Goal: Obtain resource: Download file/media

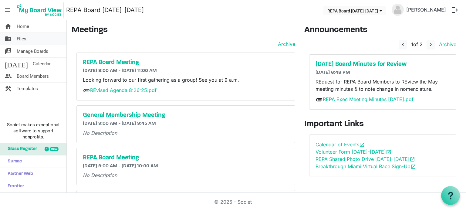
click at [34, 38] on link "folder_shared Files" at bounding box center [33, 39] width 66 height 12
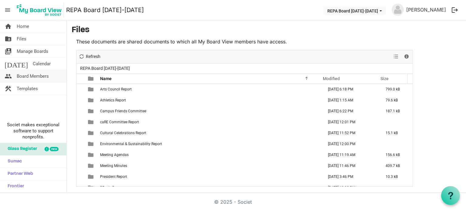
click at [41, 74] on span "Board Members" at bounding box center [33, 76] width 32 height 12
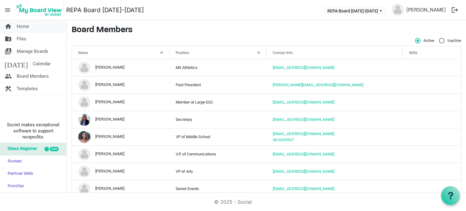
click at [32, 28] on link "home Home" at bounding box center [33, 26] width 66 height 12
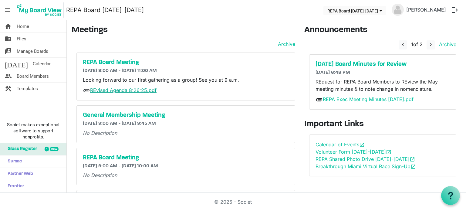
click at [114, 88] on link "REvised Agenda 8:26:25.pdf" at bounding box center [123, 90] width 66 height 6
click at [133, 91] on link "REvised Agenda 8:26:25.pdf" at bounding box center [123, 90] width 66 height 6
click at [39, 39] on link "folder_shared Files" at bounding box center [33, 39] width 66 height 12
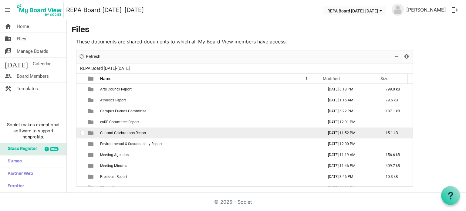
click at [139, 133] on span "Cultural Celebrations Report" at bounding box center [123, 133] width 46 height 4
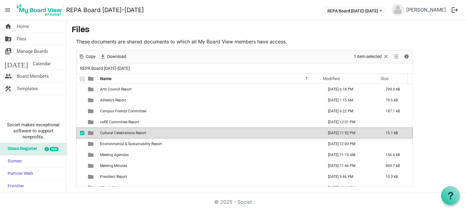
click at [139, 133] on span "Cultural Celebrations Report" at bounding box center [123, 133] width 46 height 4
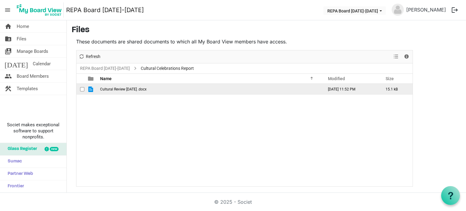
click at [141, 91] on td "Cultural Review Aug 2025 .docx" at bounding box center [209, 89] width 223 height 11
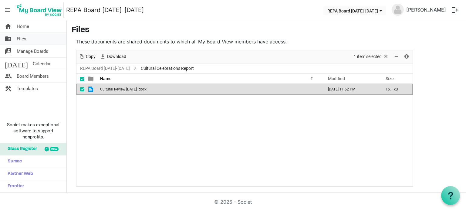
click at [43, 36] on link "folder_shared Files" at bounding box center [33, 39] width 66 height 12
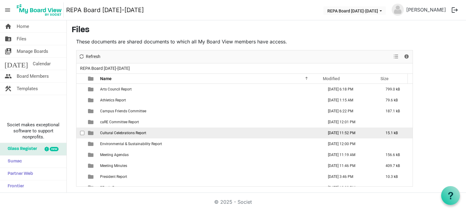
scroll to position [30, 0]
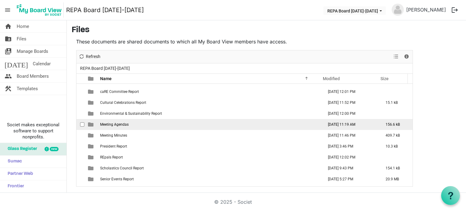
click at [118, 122] on span "Meeting Agendas" at bounding box center [114, 124] width 29 height 4
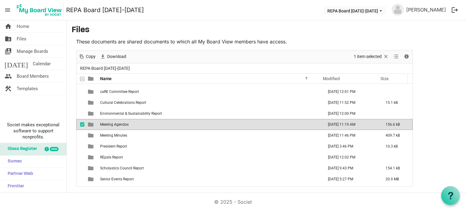
click at [118, 122] on span "Meeting Agendas" at bounding box center [114, 124] width 29 height 4
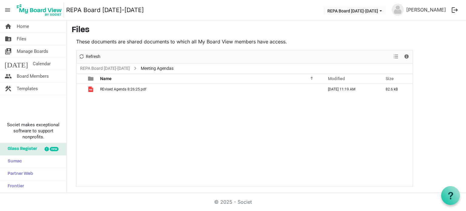
scroll to position [0, 0]
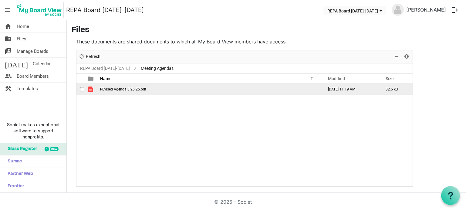
click at [120, 87] on span "REvised Agenda 8:26:25.pdf" at bounding box center [123, 89] width 46 height 4
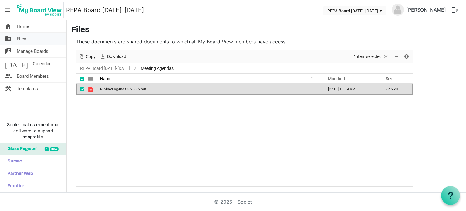
click at [25, 39] on span "Files" at bounding box center [22, 39] width 10 height 12
